Goal: Task Accomplishment & Management: Manage account settings

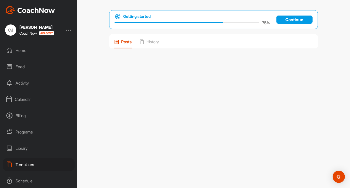
click at [20, 164] on div "Templates" at bounding box center [39, 164] width 72 height 13
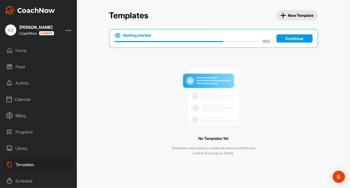
click at [285, 17] on span "New Template" at bounding box center [297, 15] width 34 height 6
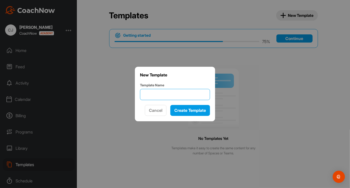
click at [178, 95] on input "Template Name" at bounding box center [175, 94] width 70 height 11
type input "Welcome to Coach Now!"
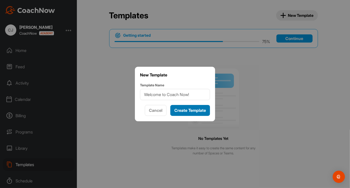
click at [182, 108] on span "Create Template" at bounding box center [190, 110] width 32 height 5
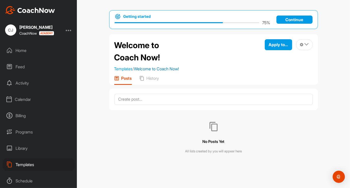
click at [165, 68] on link "Welcome to Coach Now!" at bounding box center [156, 68] width 45 height 5
click at [305, 45] on icon at bounding box center [306, 44] width 4 height 4
click at [179, 128] on div "No Posts Yet All lists created by you will appear here" at bounding box center [213, 137] width 209 height 55
click at [306, 42] on icon at bounding box center [306, 44] width 4 height 4
click at [143, 153] on div "No Posts Yet All lists created by you will appear here" at bounding box center [213, 137] width 209 height 55
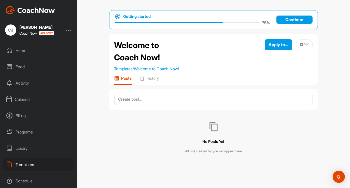
click at [17, 100] on div "Calendar" at bounding box center [39, 99] width 72 height 13
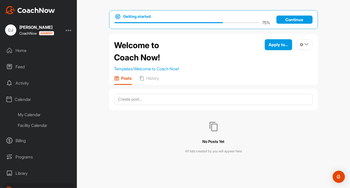
click at [25, 52] on div "Home" at bounding box center [39, 50] width 72 height 13
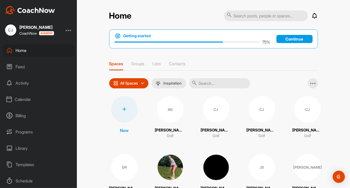
click at [21, 167] on div "Templates" at bounding box center [39, 164] width 72 height 13
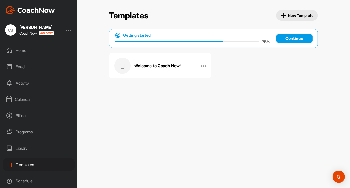
click at [154, 69] on div "Welcome to Coach Now!" at bounding box center [154, 65] width 81 height 16
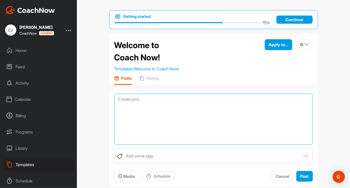
click at [177, 99] on textarea at bounding box center [213, 119] width 198 height 51
click at [213, 99] on textarea "Welcome to Coach Now. This platform will help us Coach and communicate with eac…" at bounding box center [213, 119] width 198 height 51
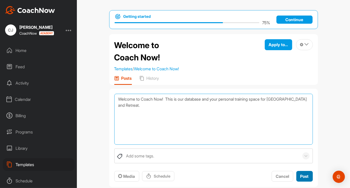
type textarea "Welcome to Coach Now! This is our database and your personal training space for…"
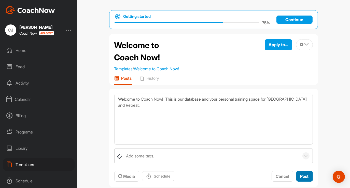
click at [300, 173] on span "Post" at bounding box center [304, 175] width 8 height 5
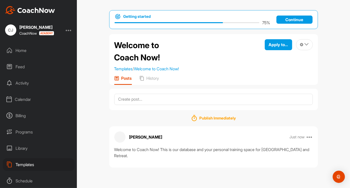
click at [87, 116] on div "Getting started 75 % Continue Welcome to Coach Now! Templates / Welcome to Coac…" at bounding box center [213, 94] width 273 height 188
click at [67, 31] on div "[PERSON_NAME] [PERSON_NAME] Jr. [GEOGRAPHIC_DATA]" at bounding box center [38, 29] width 77 height 11
click at [11, 28] on div "CJ" at bounding box center [10, 29] width 11 height 11
click at [69, 30] on div at bounding box center [69, 30] width 6 height 6
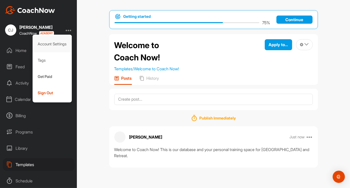
click at [54, 43] on div "Account Settings" at bounding box center [52, 44] width 39 height 16
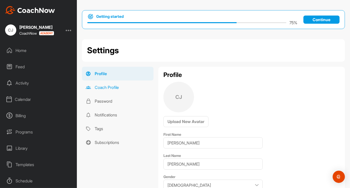
click at [106, 88] on link "Coach Profile" at bounding box center [117, 87] width 71 height 14
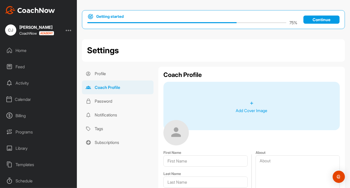
type input "[PERSON_NAME]"
click at [130, 114] on link "Notifications" at bounding box center [117, 115] width 71 height 14
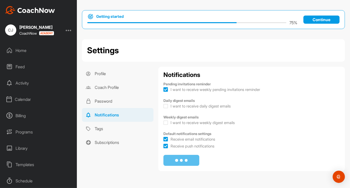
checkbox input "true"
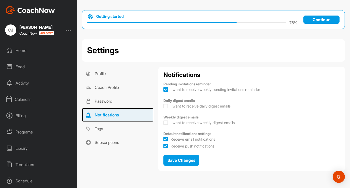
click at [130, 114] on link "Notifications" at bounding box center [117, 115] width 71 height 14
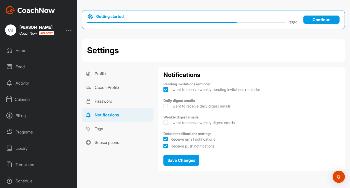
click at [68, 30] on div at bounding box center [69, 30] width 6 height 6
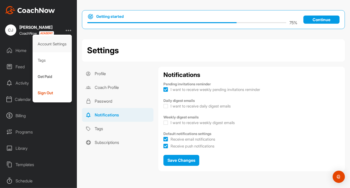
click at [56, 43] on div "Account Settings" at bounding box center [52, 44] width 39 height 16
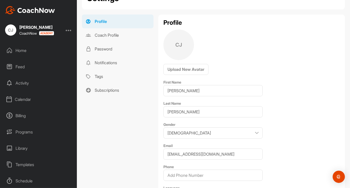
scroll to position [52, 0]
click at [110, 34] on link "Coach Profile" at bounding box center [117, 35] width 71 height 14
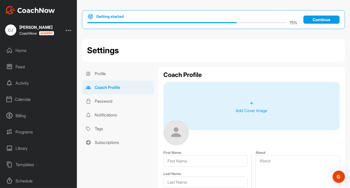
type input "[PERSON_NAME]"
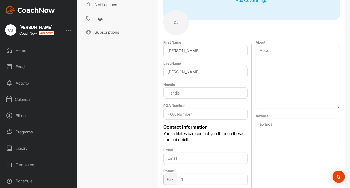
scroll to position [113, 0]
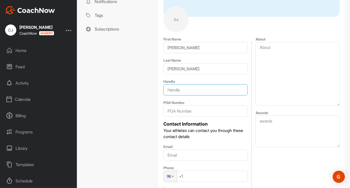
click at [202, 92] on input "text" at bounding box center [205, 89] width 84 height 11
type input "C"
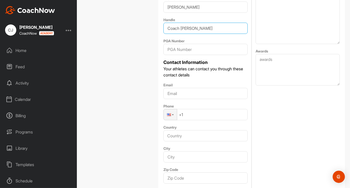
scroll to position [176, 0]
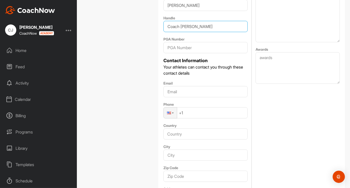
type input "Coach [PERSON_NAME]"
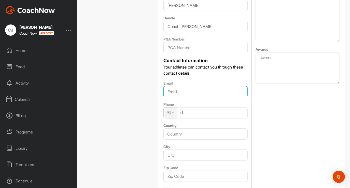
click at [196, 91] on input "Email" at bounding box center [205, 91] width 84 height 11
type input "[EMAIL_ADDRESS][DOMAIN_NAME]"
click at [258, 101] on div "About Awards" at bounding box center [297, 134] width 84 height 322
click at [216, 113] on input "+1" at bounding box center [205, 112] width 84 height 11
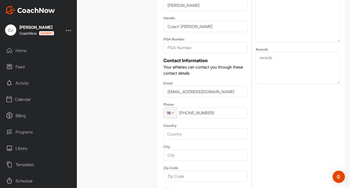
type input "[PHONE_NUMBER]"
click at [191, 134] on input "Country" at bounding box center [205, 133] width 84 height 11
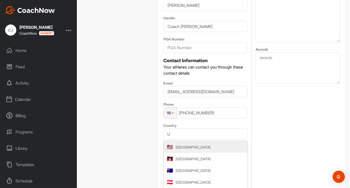
click at [183, 149] on span "[GEOGRAPHIC_DATA]" at bounding box center [192, 146] width 35 height 5
type input "[GEOGRAPHIC_DATA]"
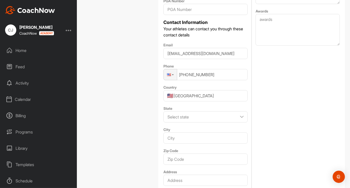
scroll to position [213, 0]
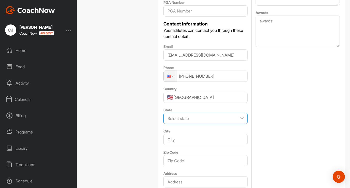
click at [187, 118] on select "Select state [US_STATE] [US_STATE] [US_STATE] [US_STATE] [US_STATE] [US_STATE] …" at bounding box center [205, 118] width 84 height 11
select select "[GEOGRAPHIC_DATA]"
click at [163, 113] on select "Select state [US_STATE] [US_STATE] [US_STATE] [US_STATE] [US_STATE] [US_STATE] …" at bounding box center [205, 118] width 84 height 11
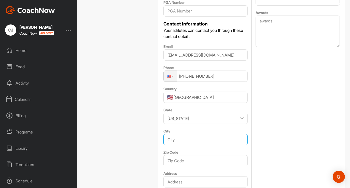
click at [187, 143] on input "City" at bounding box center [205, 139] width 84 height 11
type input "Hockley"
click at [261, 148] on div "About Awards" at bounding box center [297, 108] width 84 height 344
